Goal: Task Accomplishment & Management: Use online tool/utility

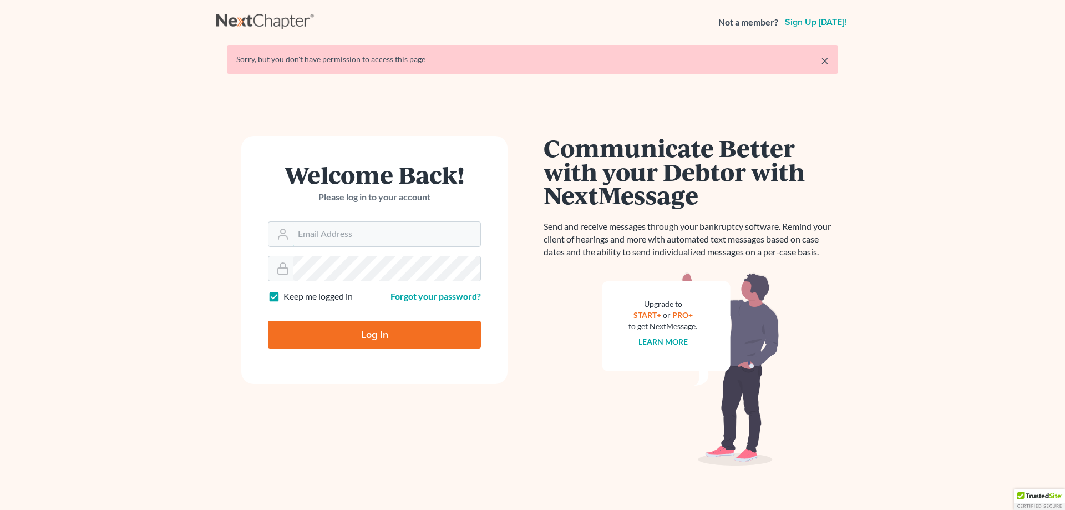
type input "jacqueline@thegorskifirm.com"
click at [359, 335] on input "Log In" at bounding box center [374, 335] width 213 height 28
type input "Thinking..."
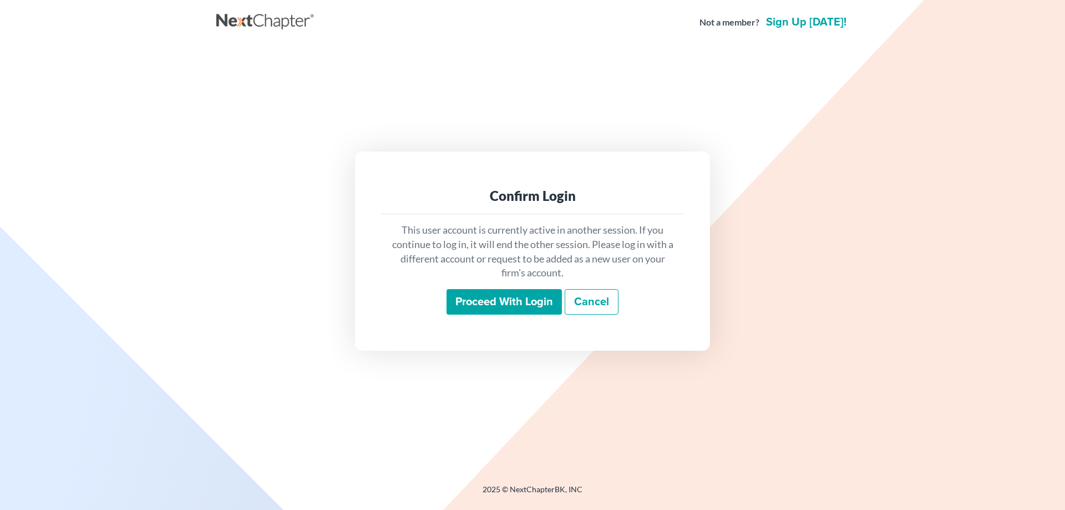
click at [509, 300] on input "Proceed with login" at bounding box center [504, 302] width 115 height 26
